Goal: Navigation & Orientation: Go to known website

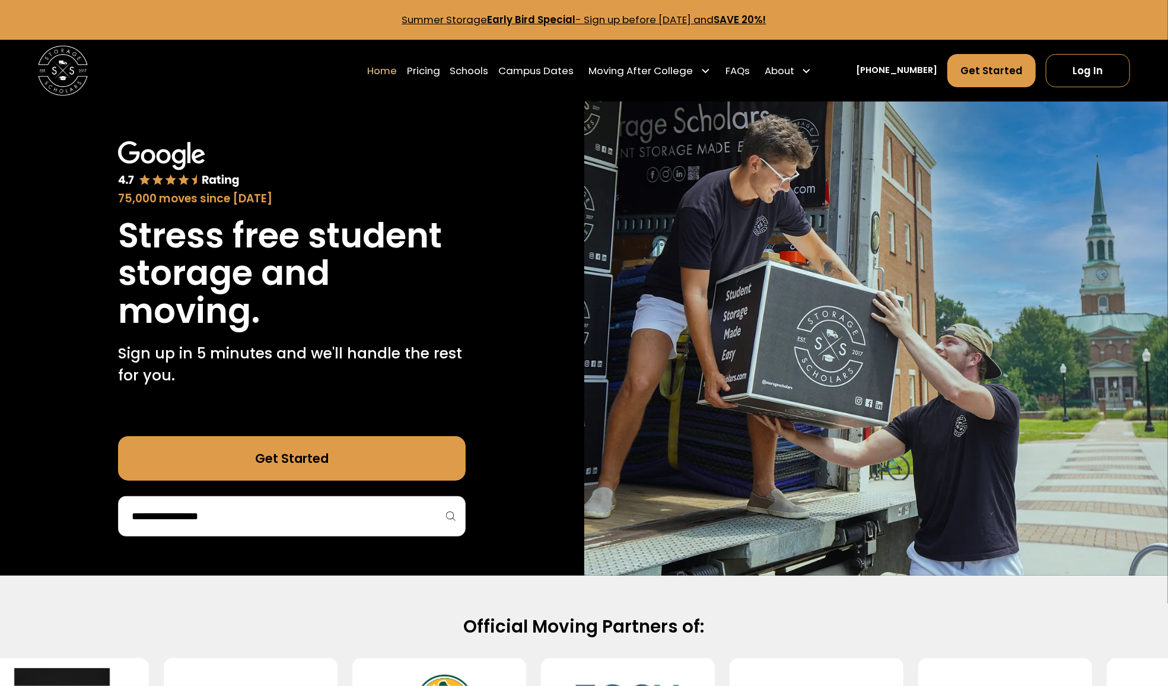
click at [1068, 73] on link "Log In" at bounding box center [1088, 70] width 84 height 33
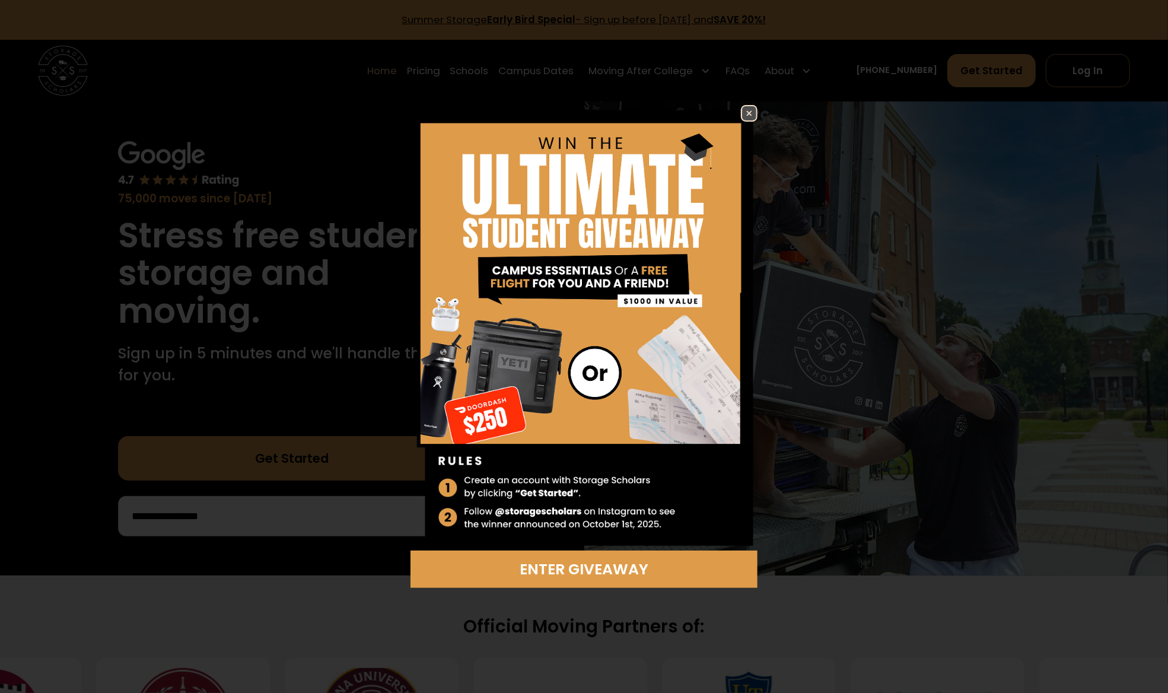
click at [584, 113] on img at bounding box center [749, 113] width 14 height 14
